Goal: Task Accomplishment & Management: Manage account settings

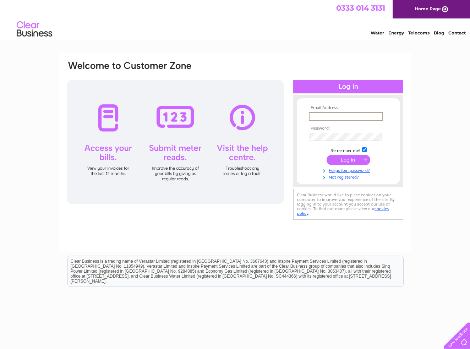
click at [418, 110] on div "Email Address: Password:" at bounding box center [235, 213] width 470 height 320
click at [334, 114] on input "text" at bounding box center [346, 116] width 74 height 9
click at [438, 148] on div "Email Address: Password:" at bounding box center [235, 213] width 470 height 320
click at [319, 117] on input "text" at bounding box center [345, 116] width 73 height 8
type input "hannah@rooftopsnurseryschool.co.uk"
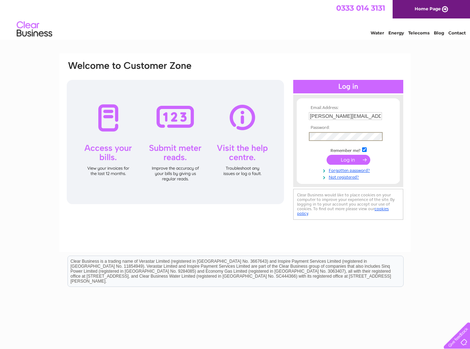
click at [347, 159] on input "submit" at bounding box center [349, 160] width 44 height 10
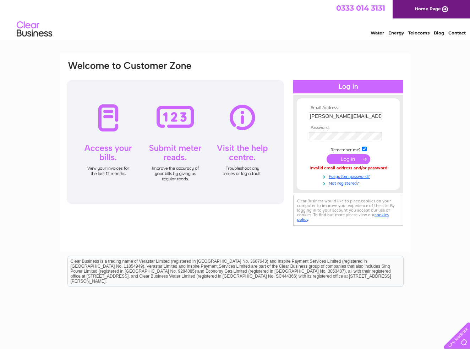
scroll to position [0, 28]
click at [436, 87] on div "Email Address: hannah@rooftopsnurseryschool.co.uk Password:" at bounding box center [235, 213] width 470 height 320
click at [426, 33] on link "Telecoms" at bounding box center [419, 32] width 21 height 5
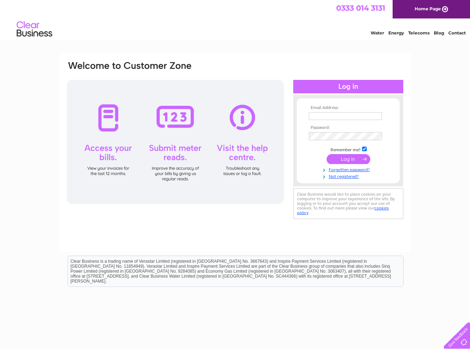
click at [418, 183] on div "Email Address: Password:" at bounding box center [235, 213] width 470 height 320
click at [360, 169] on link "Forgotten password?" at bounding box center [349, 169] width 81 height 7
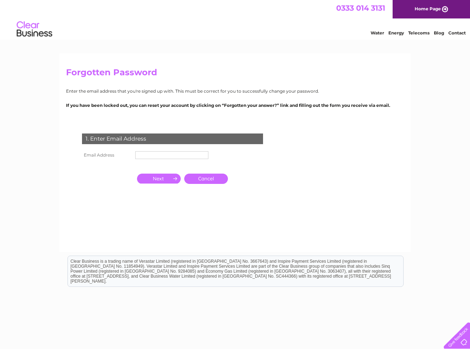
click at [163, 156] on input "text" at bounding box center [171, 155] width 73 height 8
type input "admin@rooftopsnurseryschool.co.uk"
click input "submit" at bounding box center [0, 0] width 0 height 0
